Goal: Task Accomplishment & Management: Use online tool/utility

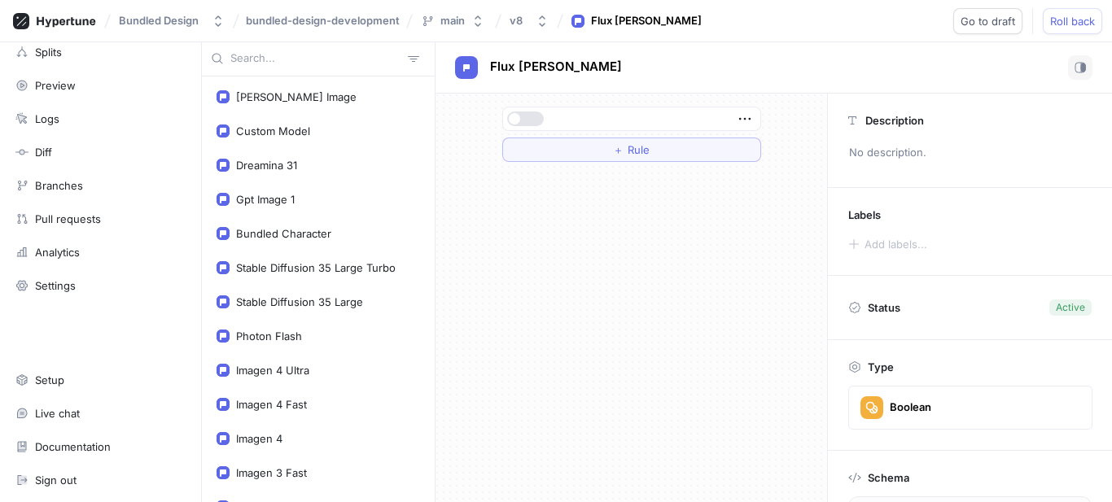
scroll to position [689, 0]
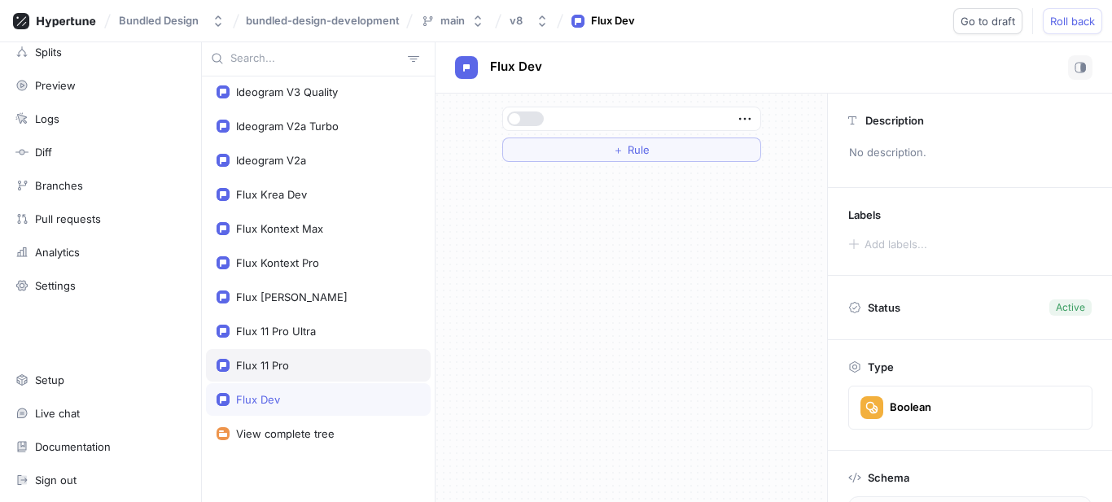
click at [279, 365] on div "Flux 11 Pro" at bounding box center [262, 365] width 53 height 13
click at [265, 390] on div "Flux Dev" at bounding box center [318, 399] width 225 height 33
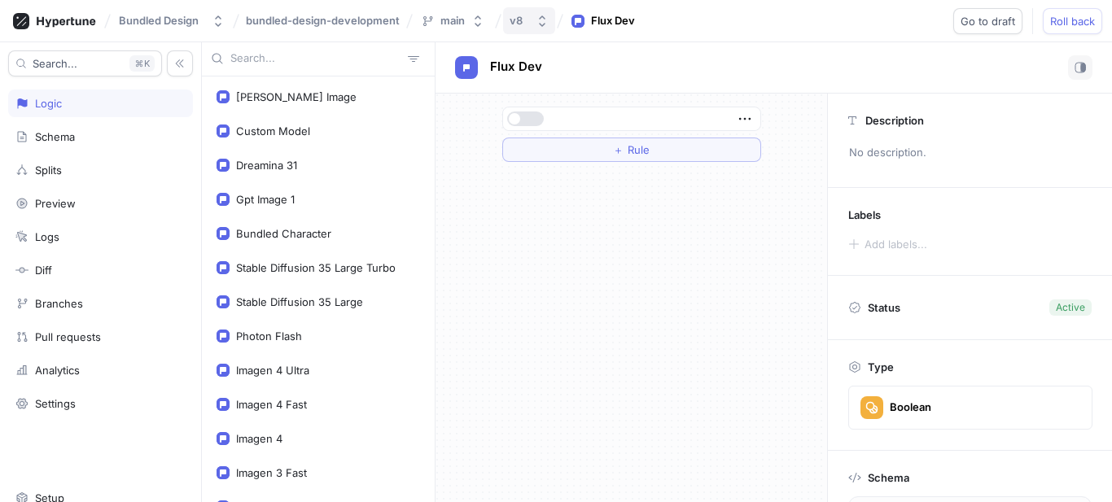
click at [505, 20] on button "v8" at bounding box center [529, 20] width 52 height 27
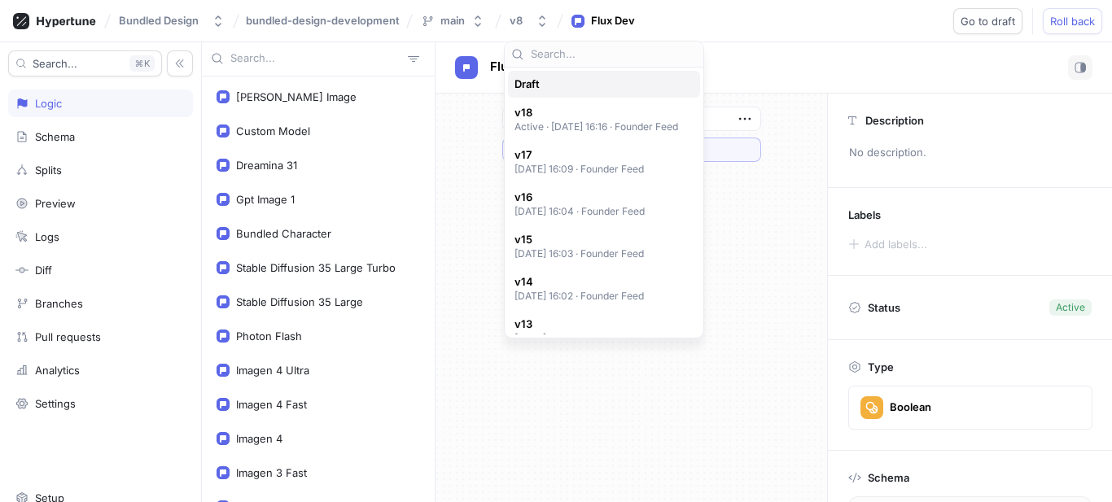
click at [563, 77] on div "Draft" at bounding box center [604, 84] width 192 height 27
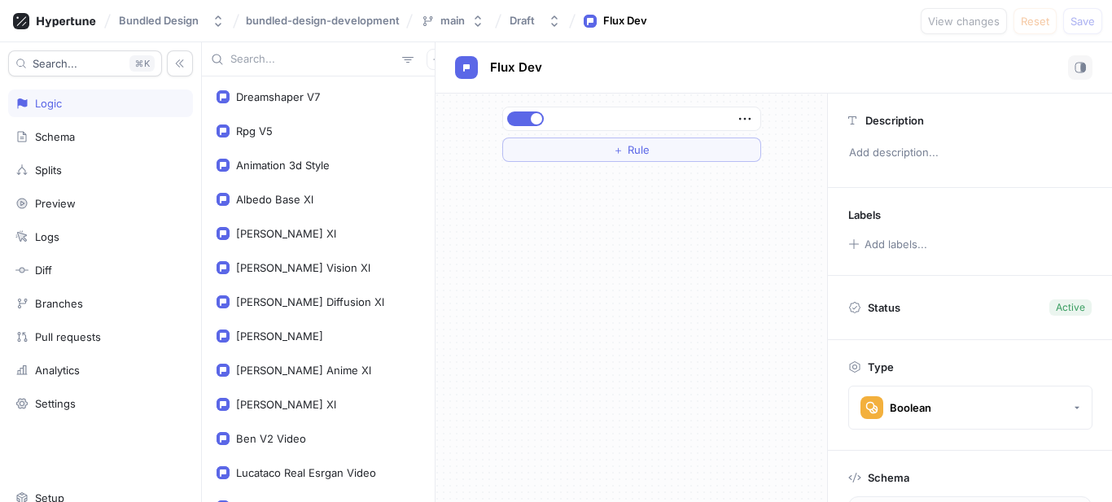
click at [293, 63] on input "text" at bounding box center [312, 59] width 165 height 16
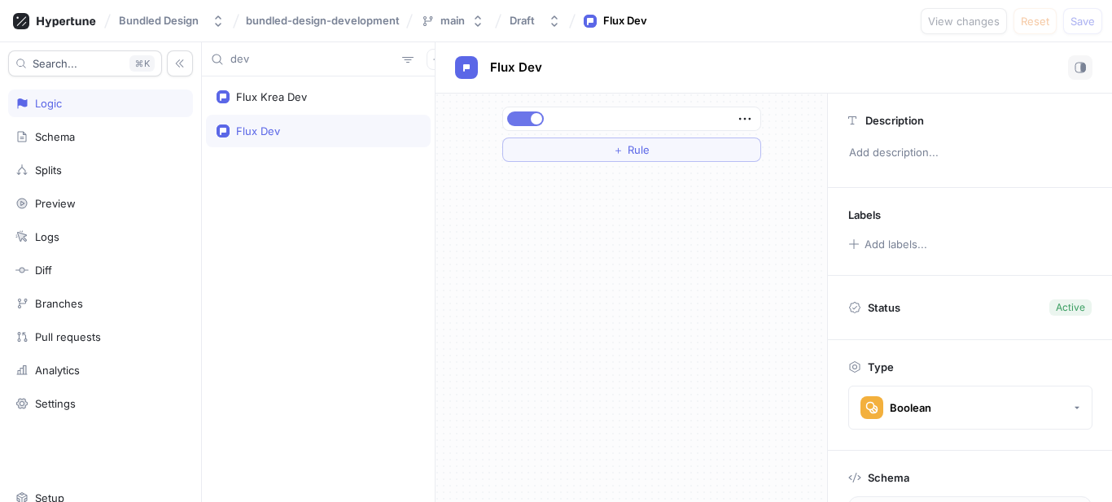
type input "dev"
click at [528, 123] on button "button" at bounding box center [525, 119] width 37 height 15
click at [346, 103] on div "Flux Krea Dev" at bounding box center [318, 96] width 203 height 13
type textarea "fluxKreaDev: Boolean!"
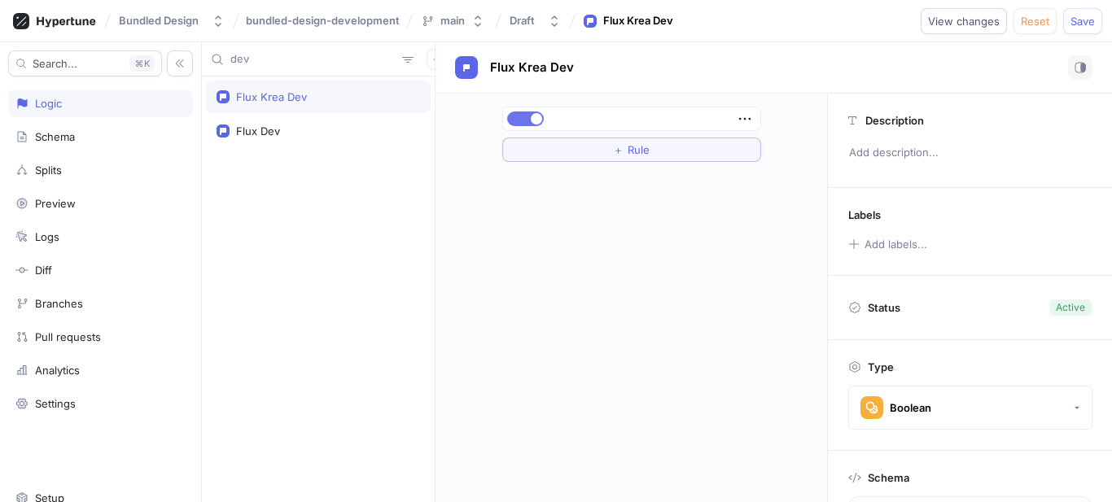
click at [518, 121] on button "button" at bounding box center [525, 119] width 37 height 15
click at [1071, 16] on span "Save" at bounding box center [1082, 21] width 24 height 10
